Goal: Task Accomplishment & Management: Manage account settings

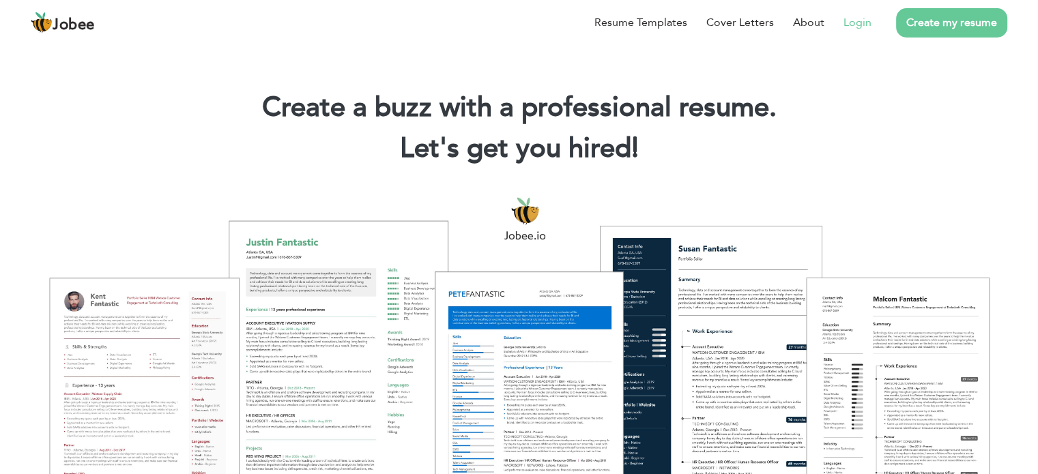
click at [853, 24] on link "Login" at bounding box center [857, 22] width 28 height 16
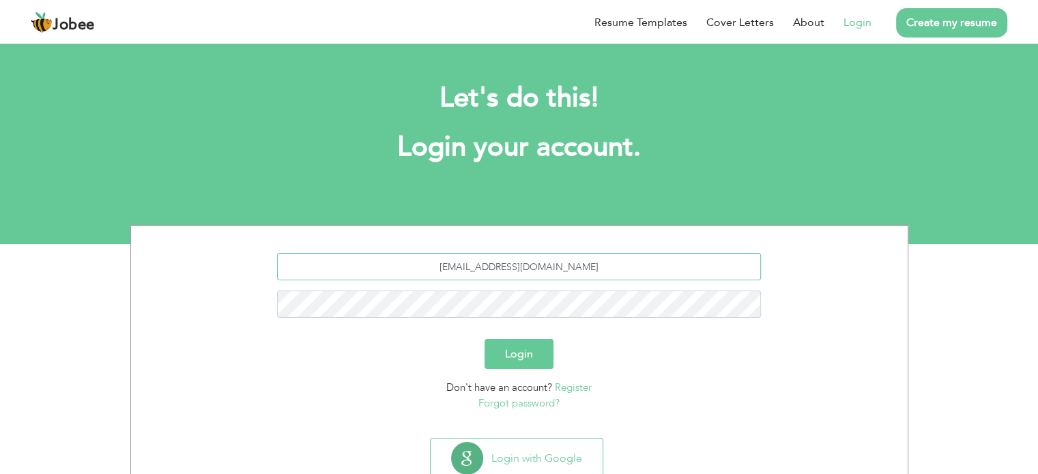
drag, startPoint x: 589, startPoint y: 272, endPoint x: 381, endPoint y: 248, distance: 209.5
click at [381, 248] on section "saad.yasin11@gmail.com Login Don't have an account? Register Forgot password?" at bounding box center [519, 329] width 756 height 207
type input "m"
click at [526, 400] on link "Forgot password?" at bounding box center [518, 403] width 81 height 14
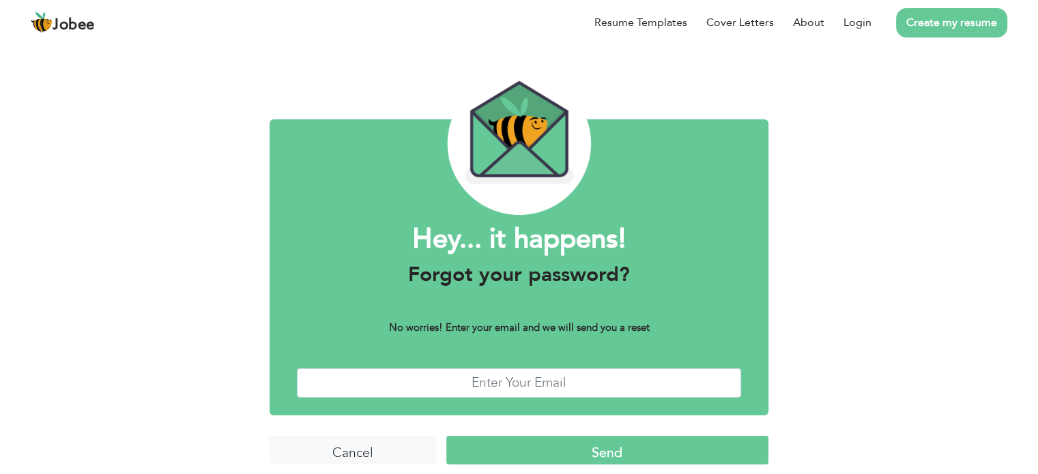
scroll to position [34, 0]
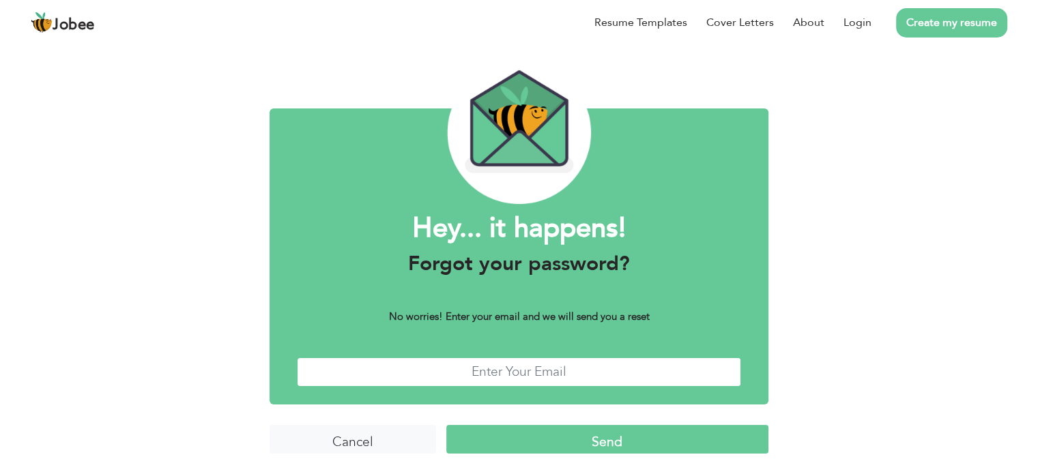
click at [513, 377] on input "text" at bounding box center [519, 371] width 444 height 29
type input "misbahzahid1989@gmail.com"
click at [488, 442] on input "Send" at bounding box center [607, 439] width 322 height 29
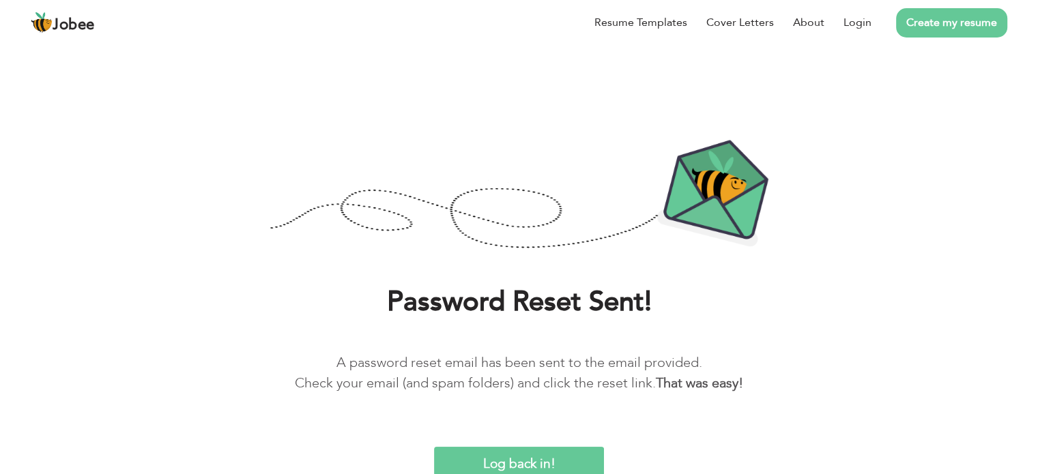
scroll to position [2, 0]
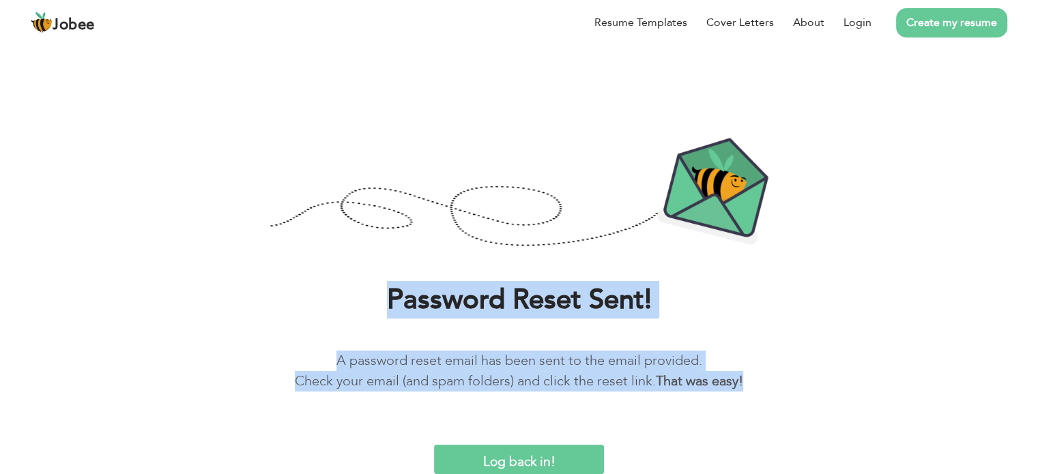
drag, startPoint x: 386, startPoint y: 300, endPoint x: 746, endPoint y: 383, distance: 369.9
click at [746, 383] on div "Password Reset Sent! A password reset email has been sent to the email provided…" at bounding box center [518, 347] width 1017 height 130
click at [751, 379] on p "A password reset email has been sent to the email provided. Check your email (a…" at bounding box center [518, 371] width 997 height 41
drag, startPoint x: 742, startPoint y: 382, endPoint x: 373, endPoint y: 297, distance: 378.8
click at [373, 297] on div "Password Reset Sent! A password reset email has been sent to the email provided…" at bounding box center [518, 347] width 1017 height 130
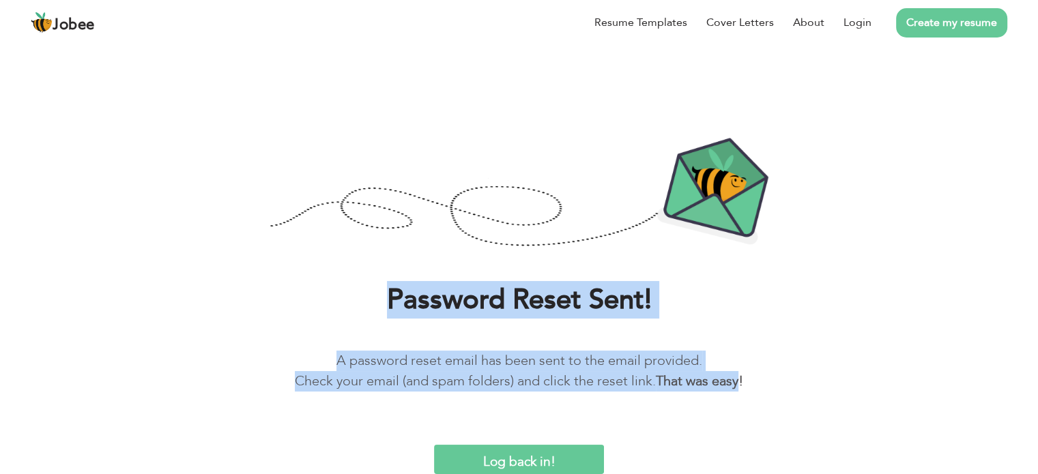
click at [365, 297] on h1 "Password Reset Sent!" at bounding box center [518, 299] width 997 height 35
drag, startPoint x: 388, startPoint y: 300, endPoint x: 748, endPoint y: 386, distance: 370.5
click at [748, 386] on div "Password Reset Sent! A password reset email has been sent to the email provided…" at bounding box center [518, 347] width 1017 height 130
click at [748, 386] on p "A password reset email has been sent to the email provided. Check your email (a…" at bounding box center [518, 371] width 997 height 41
drag, startPoint x: 744, startPoint y: 381, endPoint x: 368, endPoint y: 279, distance: 389.6
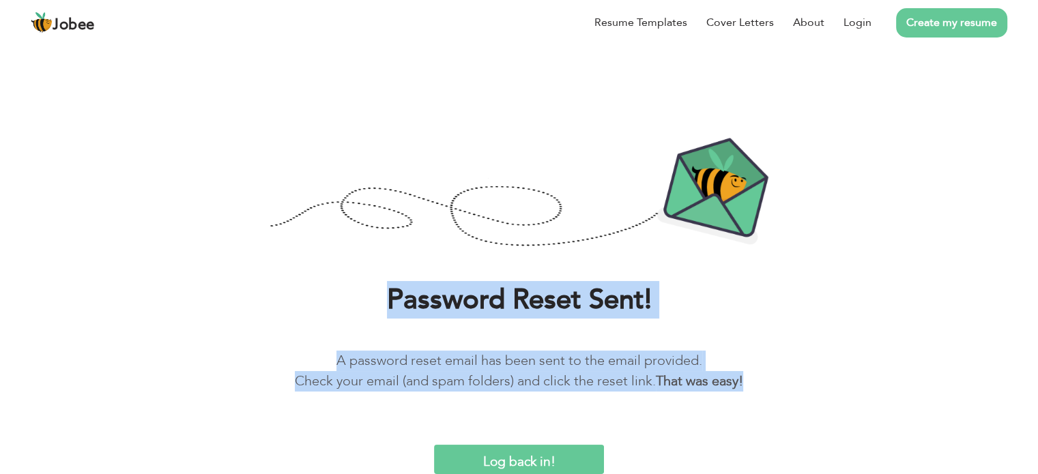
click at [368, 279] on div "Password Reset Sent! A password reset email has been sent to the email provided…" at bounding box center [519, 289] width 1038 height 370
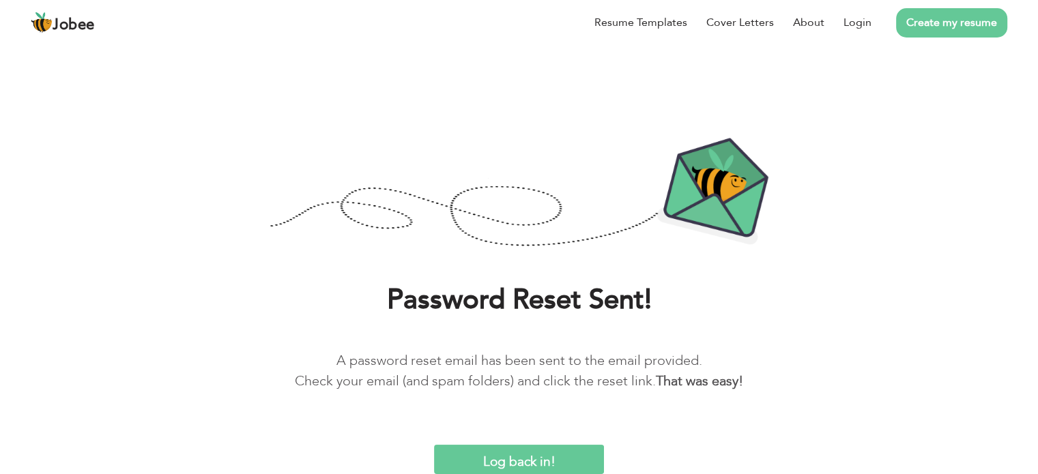
click at [409, 448] on div "Log back in!" at bounding box center [518, 459] width 1017 height 29
click at [581, 447] on input "Log back in!" at bounding box center [519, 459] width 170 height 29
click at [707, 286] on h1 "Password Reset Sent!" at bounding box center [518, 299] width 997 height 35
click at [562, 452] on input "Log back in!" at bounding box center [519, 459] width 170 height 29
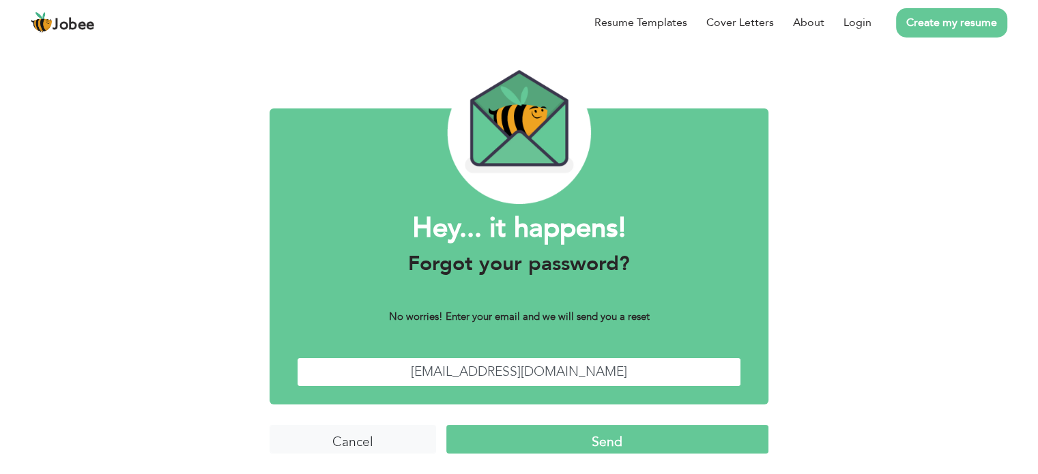
drag, startPoint x: 626, startPoint y: 377, endPoint x: 305, endPoint y: 356, distance: 322.0
click at [305, 356] on div "Hey... it happens! Forgot your password? No worries! Enter your email and we wi…" at bounding box center [518, 255] width 499 height 295
click at [861, 23] on link "Login" at bounding box center [857, 22] width 28 height 16
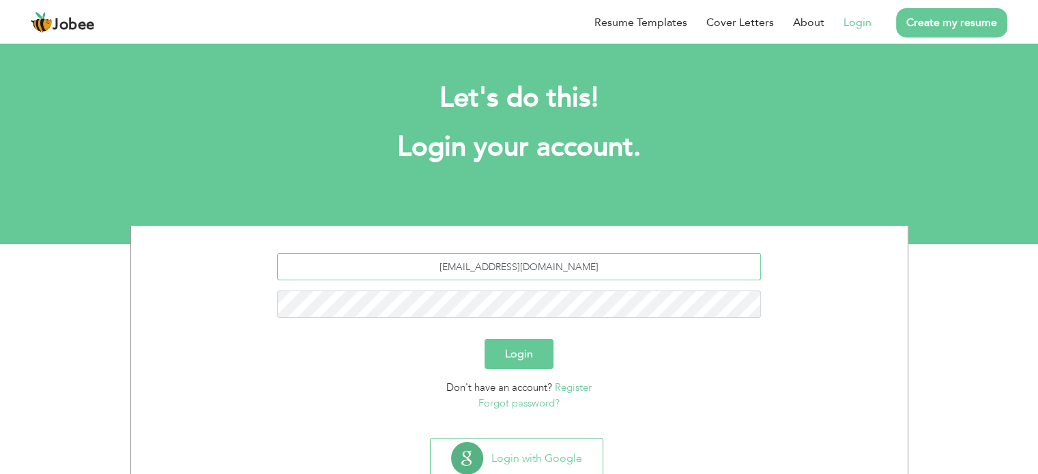
drag, startPoint x: 600, startPoint y: 268, endPoint x: 368, endPoint y: 231, distance: 235.0
click at [368, 231] on section "saad.yasin11@gmail.com Login Don't have an account? Register Forgot password?" at bounding box center [519, 329] width 756 height 207
paste input "misbahzahid1989"
type input "[EMAIL_ADDRESS][DOMAIN_NAME]"
click at [258, 281] on div "[EMAIL_ADDRESS][DOMAIN_NAME]" at bounding box center [519, 290] width 756 height 75
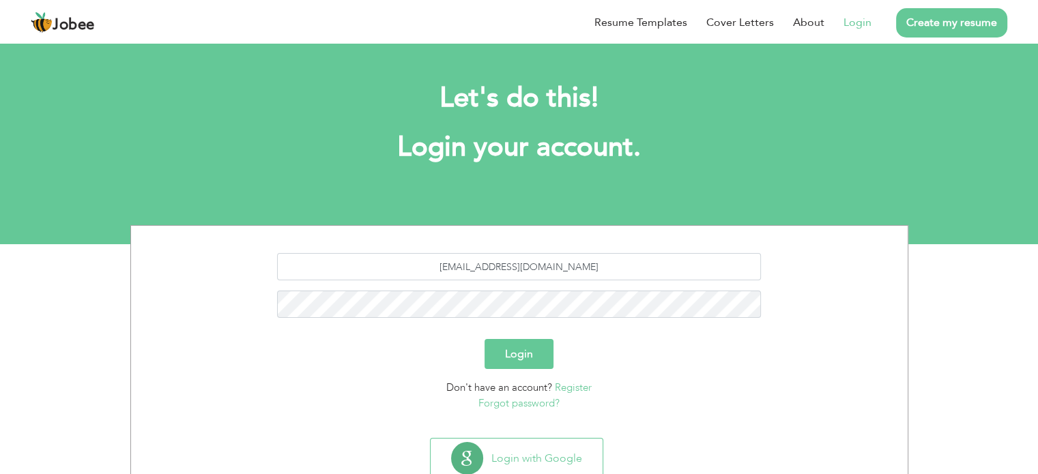
click at [549, 348] on button "Login" at bounding box center [518, 354] width 69 height 30
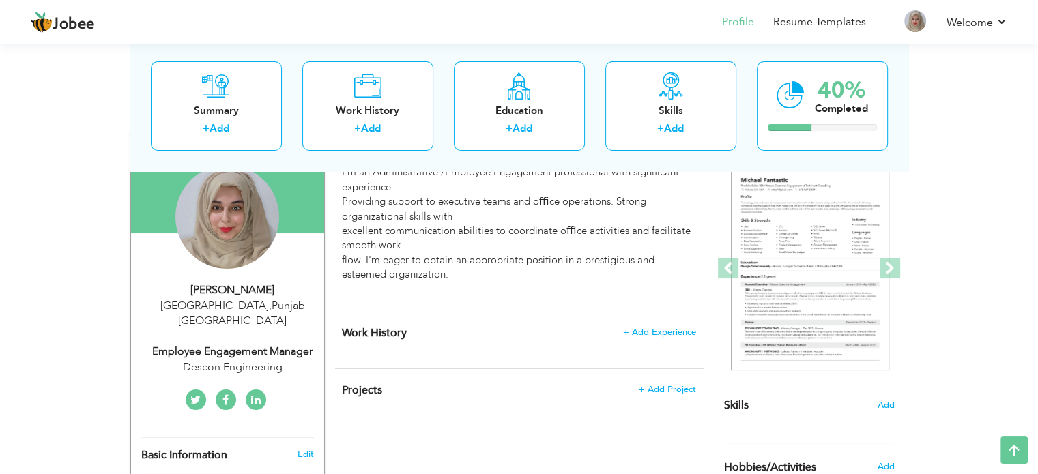
scroll to position [112, 0]
